Goal: Information Seeking & Learning: Learn about a topic

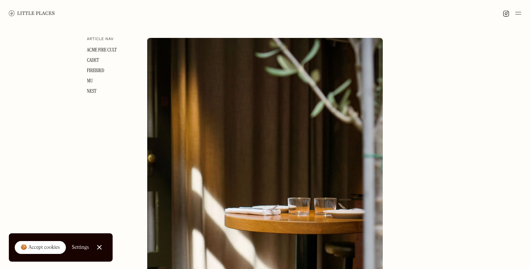
scroll to position [701, 0]
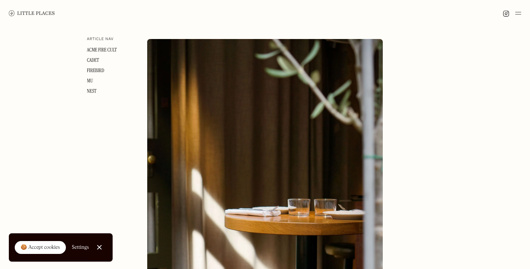
drag, startPoint x: 147, startPoint y: 84, endPoint x: 237, endPoint y: 83, distance: 89.8
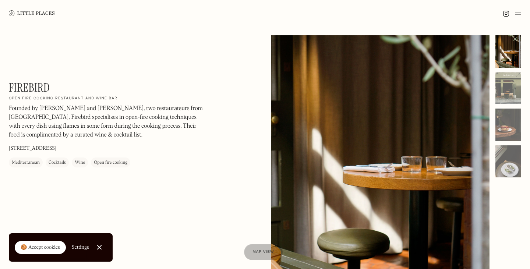
click at [101, 246] on link "Close Cookie Popup" at bounding box center [99, 247] width 15 height 15
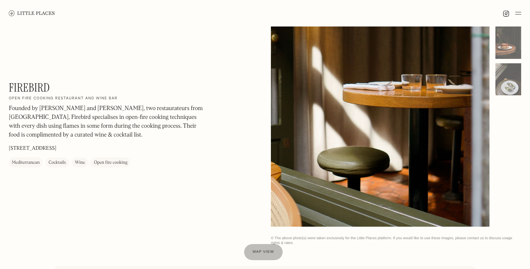
scroll to position [174, 0]
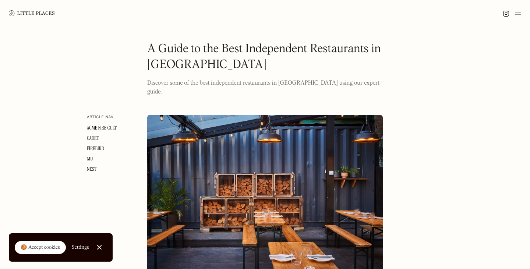
click at [38, 17] on link at bounding box center [32, 13] width 46 height 26
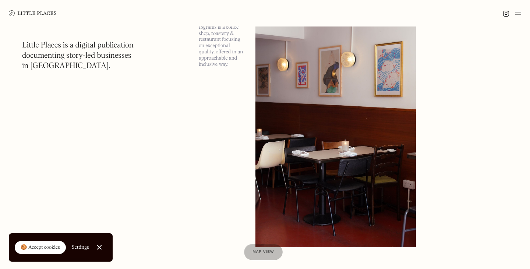
scroll to position [1628, 0]
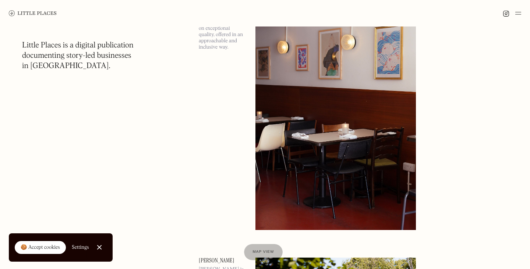
click at [518, 14] on img at bounding box center [518, 13] width 6 height 9
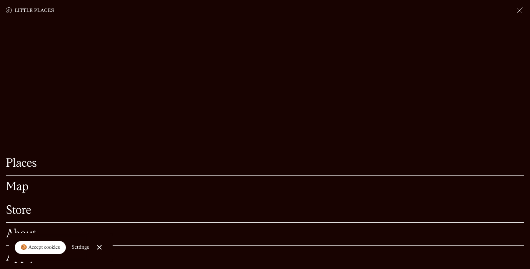
scroll to position [1673, 0]
click at [33, 163] on link "Places" at bounding box center [265, 163] width 518 height 11
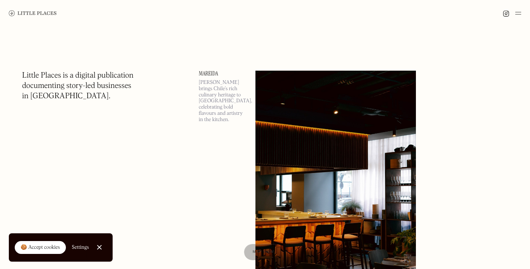
click at [520, 13] on img at bounding box center [518, 13] width 6 height 9
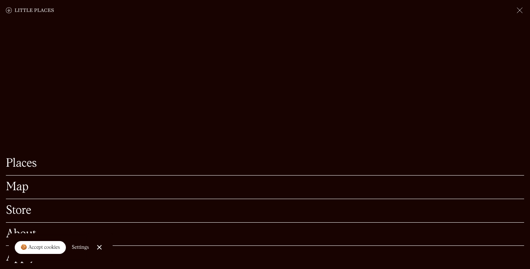
click at [50, 189] on link "Map" at bounding box center [265, 186] width 518 height 11
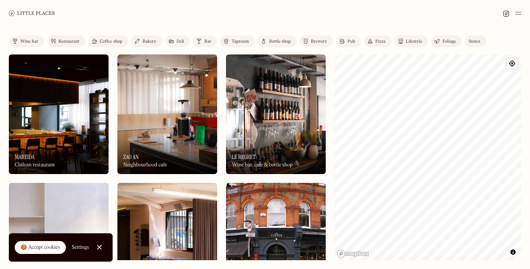
click at [71, 42] on div "Restaurant" at bounding box center [68, 41] width 21 height 4
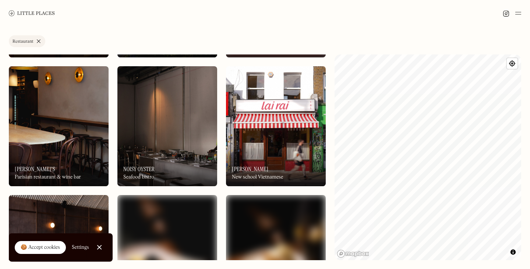
scroll to position [256, 0]
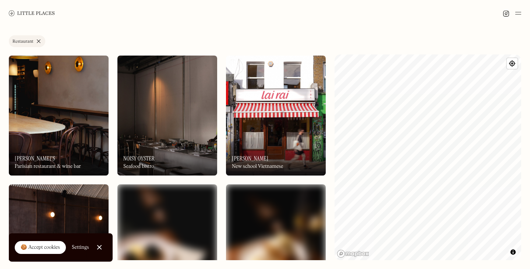
click at [67, 99] on img at bounding box center [59, 116] width 100 height 120
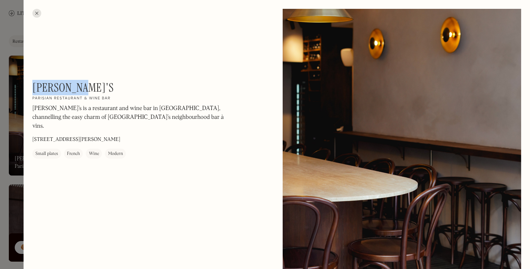
drag, startPoint x: 34, startPoint y: 86, endPoint x: 84, endPoint y: 85, distance: 49.7
click at [84, 85] on h1 "[PERSON_NAME]'s" at bounding box center [72, 88] width 81 height 14
copy h1 "[PERSON_NAME]'s"
click at [36, 11] on div at bounding box center [36, 13] width 9 height 9
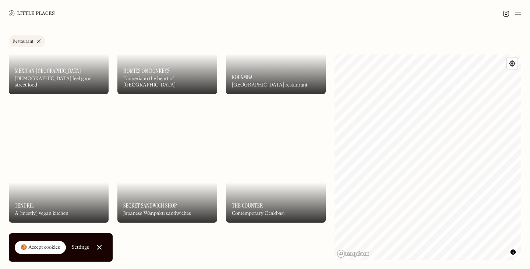
scroll to position [2393, 0]
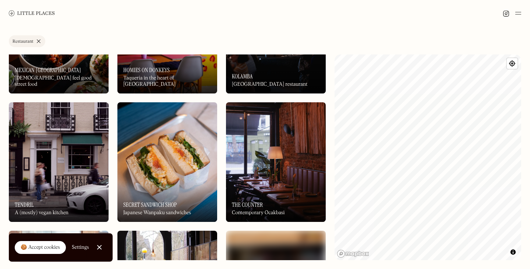
click at [69, 159] on img at bounding box center [59, 162] width 100 height 120
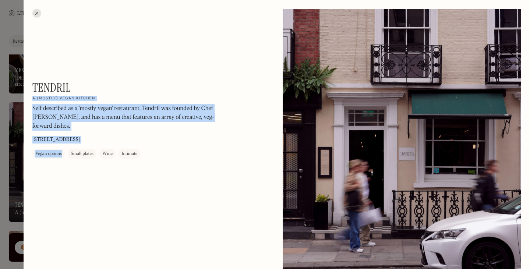
drag, startPoint x: 70, startPoint y: 87, endPoint x: 32, endPoint y: 86, distance: 38.6
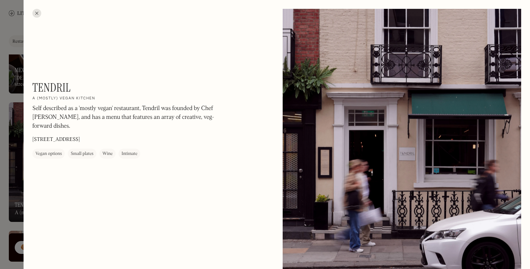
click at [52, 89] on h1 "Tendril" at bounding box center [51, 88] width 38 height 14
drag, startPoint x: 74, startPoint y: 87, endPoint x: 35, endPoint y: 82, distance: 39.0
click at [35, 82] on div "Tendril On Our Radar A (mostly) vegan kitchen Self described as a 'mostly vegan…" at bounding box center [131, 120] width 199 height 78
copy h1 "Tendril"
click at [23, 17] on div at bounding box center [265, 134] width 530 height 269
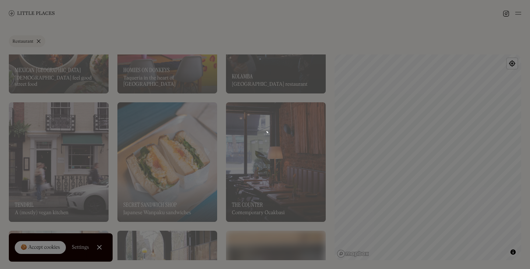
click at [17, 23] on body "Places Map Store About Apply 🍪 Accept cookies Settings Close Cookie Popup Close…" at bounding box center [265, 134] width 530 height 269
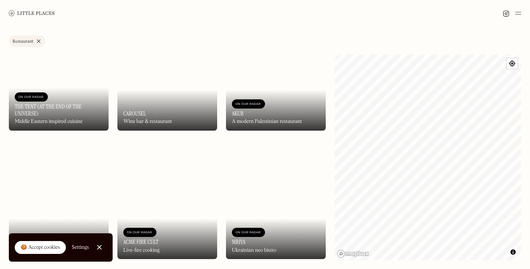
scroll to position [2709, 0]
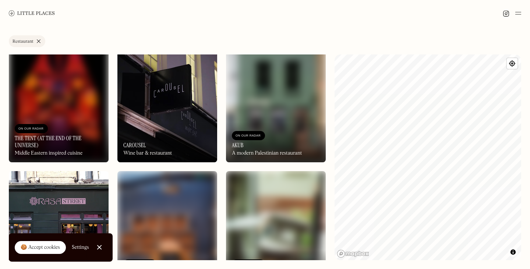
click at [278, 99] on img at bounding box center [276, 103] width 100 height 120
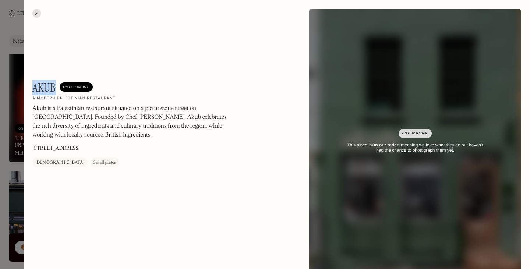
drag, startPoint x: 33, startPoint y: 90, endPoint x: 58, endPoint y: 87, distance: 24.9
click at [58, 87] on div "Akub On Our Radar" at bounding box center [62, 88] width 60 height 14
copy h1 "Akub"
